Goal: Navigation & Orientation: Find specific page/section

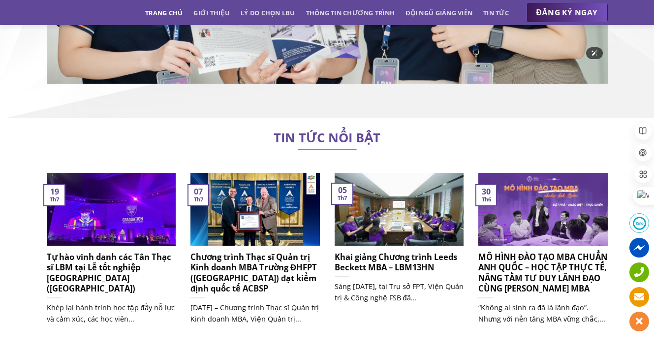
scroll to position [5739, 0]
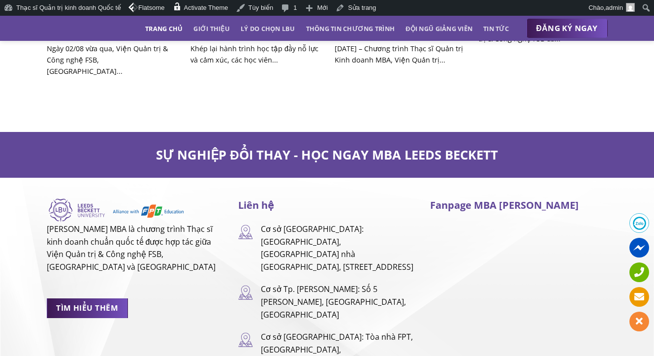
scroll to position [5739, 0]
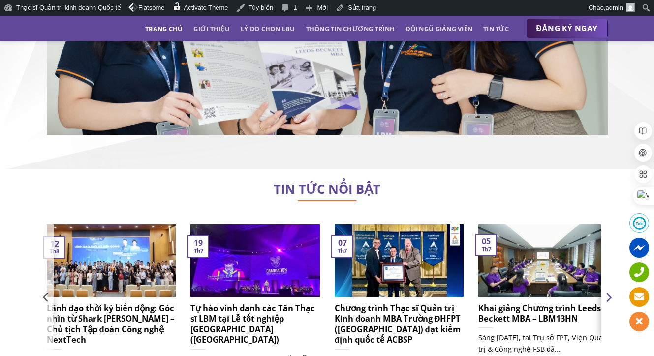
click at [608, 293] on icon "Next" at bounding box center [608, 297] width 5 height 9
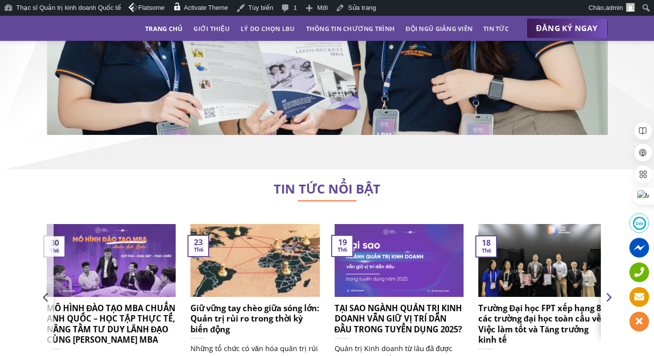
click at [608, 293] on icon "Next" at bounding box center [608, 297] width 5 height 9
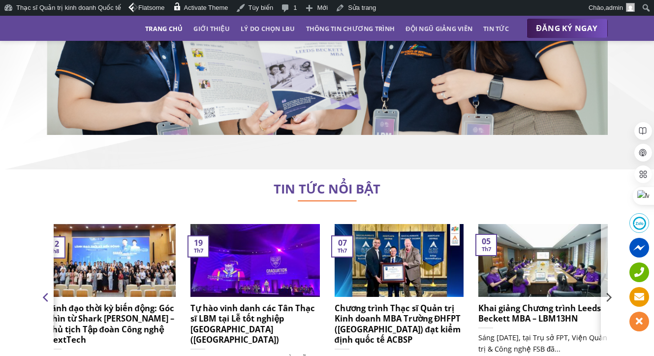
click at [44, 293] on icon "Previous" at bounding box center [44, 297] width 5 height 9
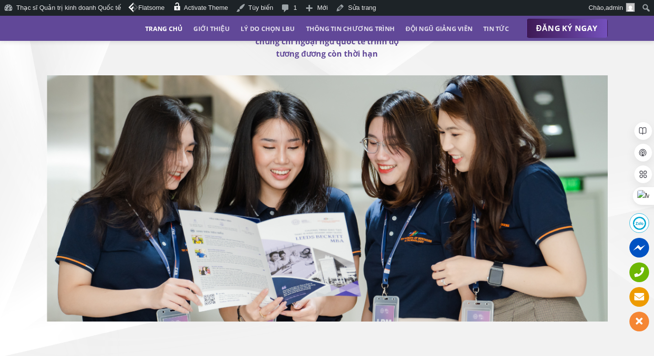
scroll to position [5484, 0]
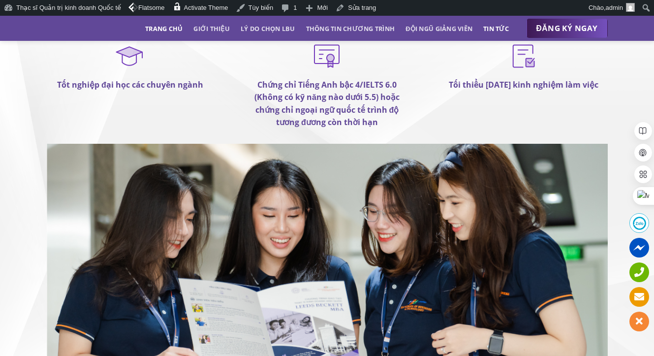
click at [509, 21] on link "Tin tức" at bounding box center [496, 29] width 26 height 18
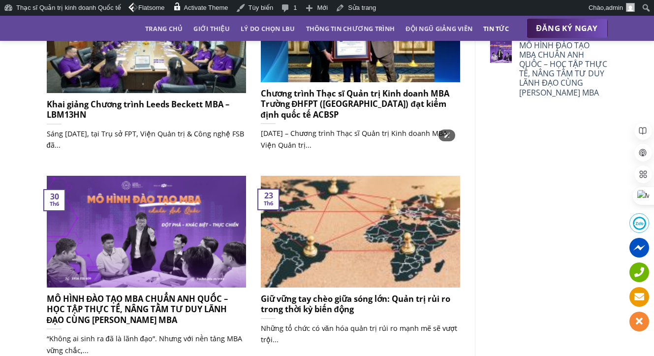
scroll to position [364, 0]
